Goal: Navigation & Orientation: Find specific page/section

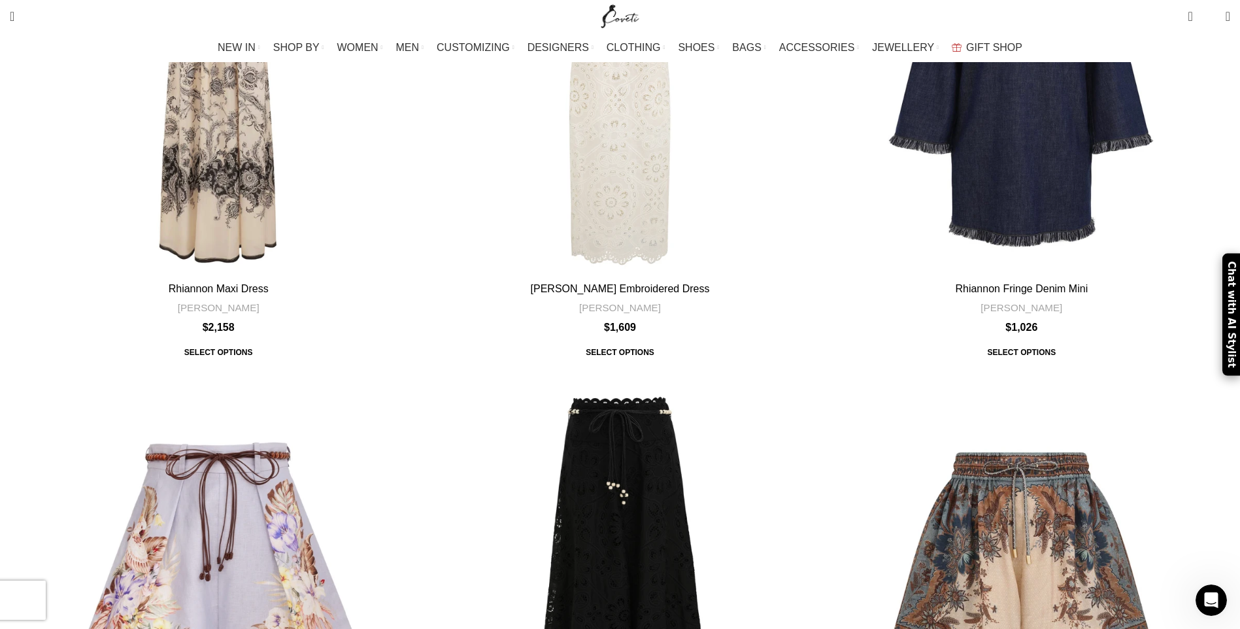
scroll to position [24452, 0]
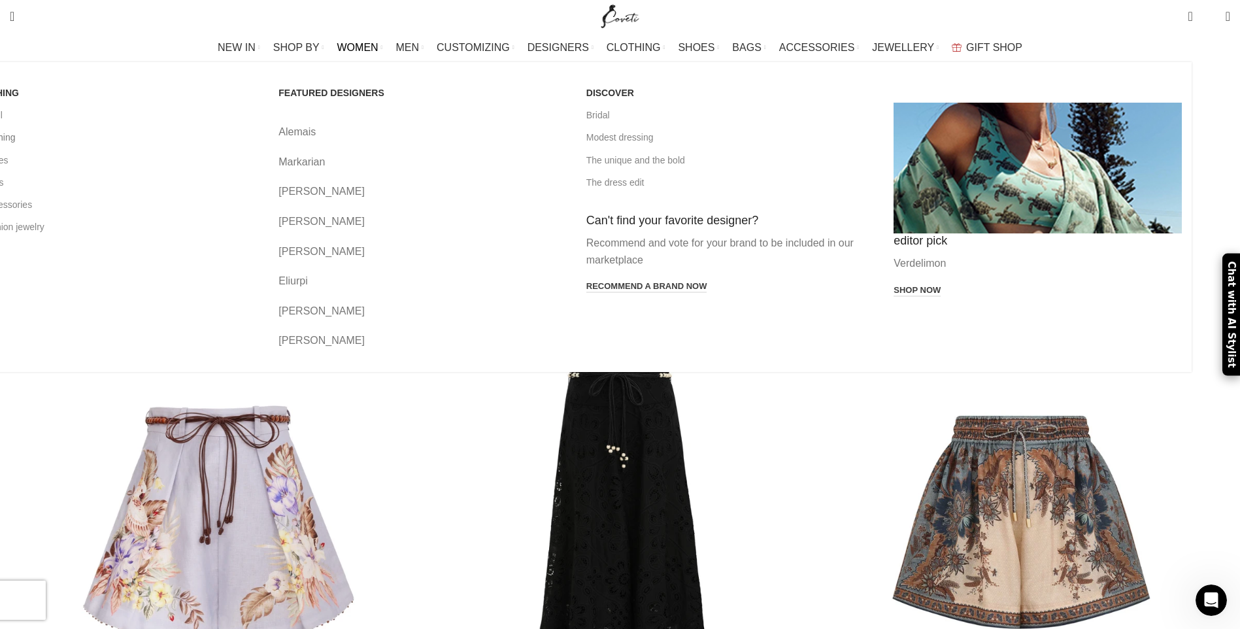
click at [254, 139] on link "All clothing" at bounding box center [115, 137] width 288 height 22
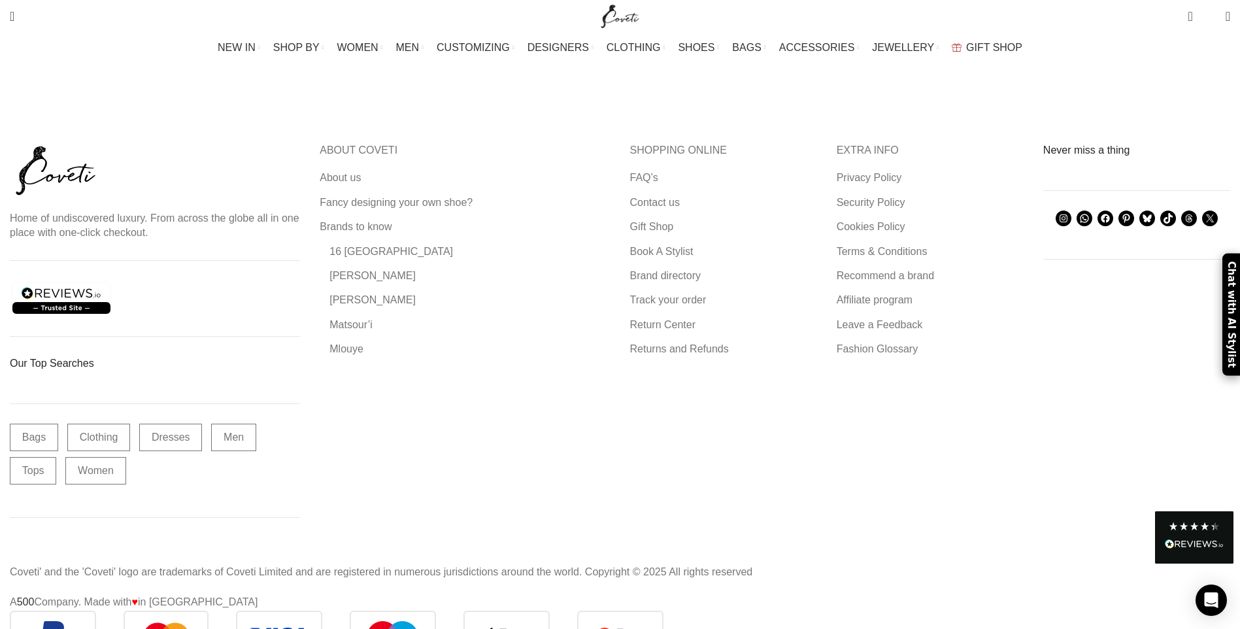
scroll to position [4479, 0]
